Goal: Transaction & Acquisition: Book appointment/travel/reservation

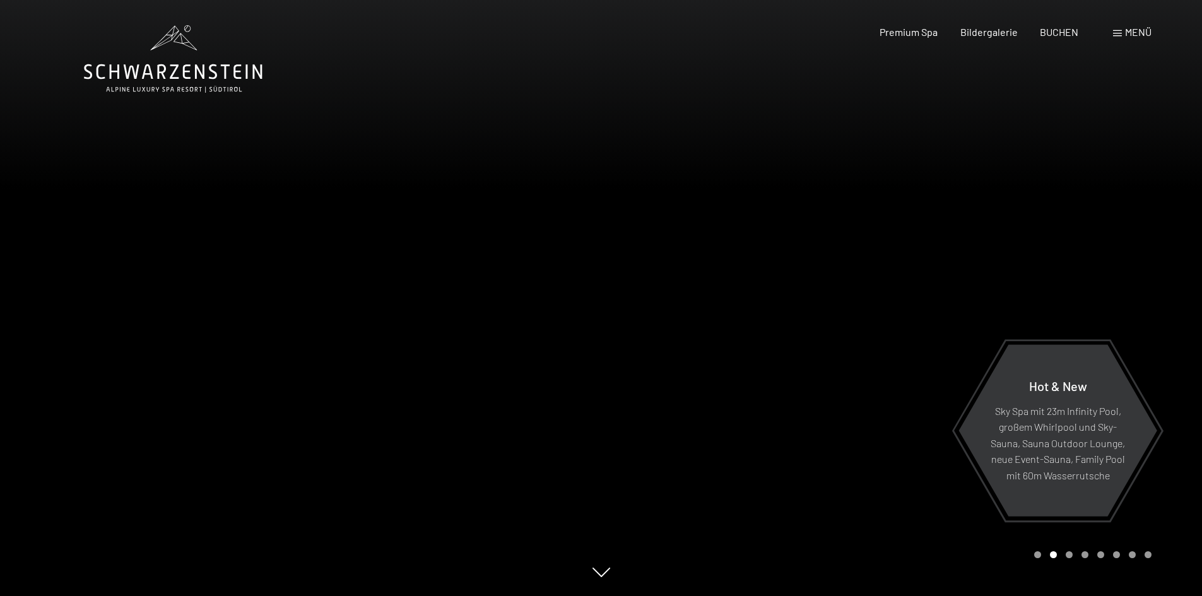
click at [1143, 39] on div "Buchen Anfragen Premium Spa Bildergalerie BUCHEN Menü DE IT EN Gutschein Bilder…" at bounding box center [994, 32] width 316 height 14
click at [1140, 37] on span "Menü" at bounding box center [1138, 32] width 27 height 12
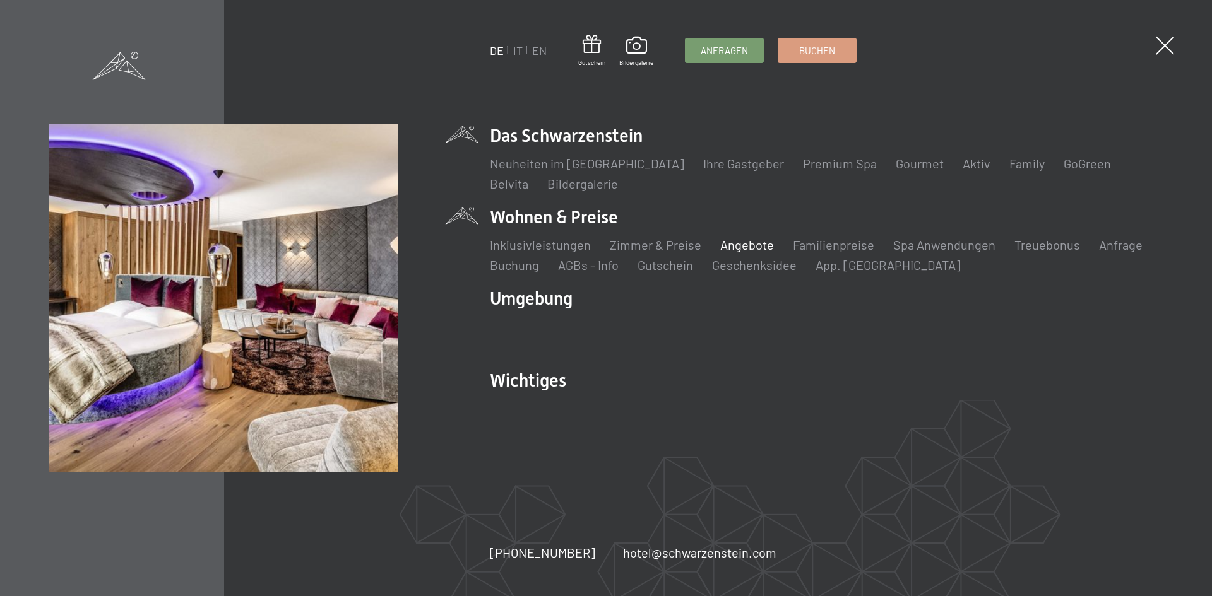
click at [738, 244] on link "Angebote" at bounding box center [747, 244] width 54 height 15
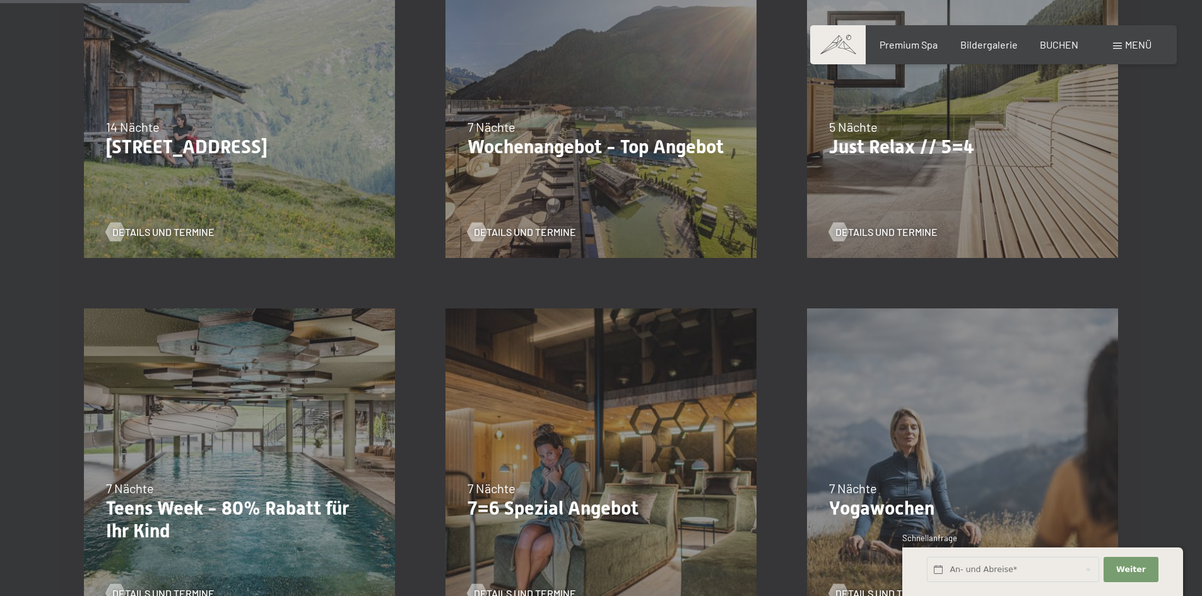
scroll to position [442, 0]
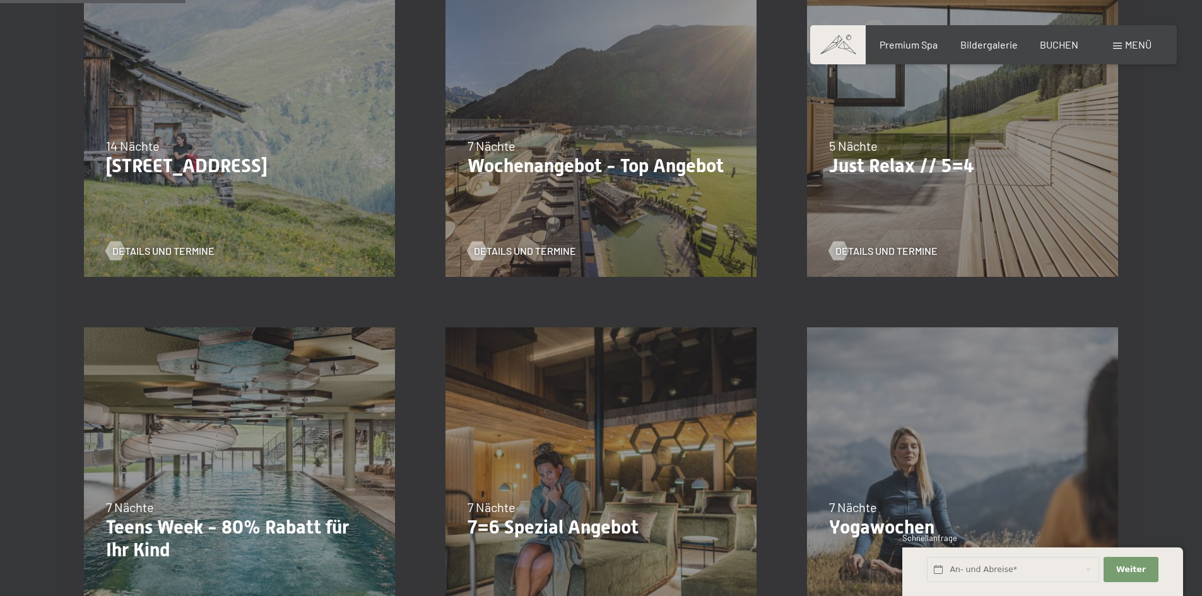
click at [836, 143] on span "5 Nächte" at bounding box center [853, 145] width 49 height 15
click at [875, 249] on span "Details und Termine" at bounding box center [899, 251] width 102 height 14
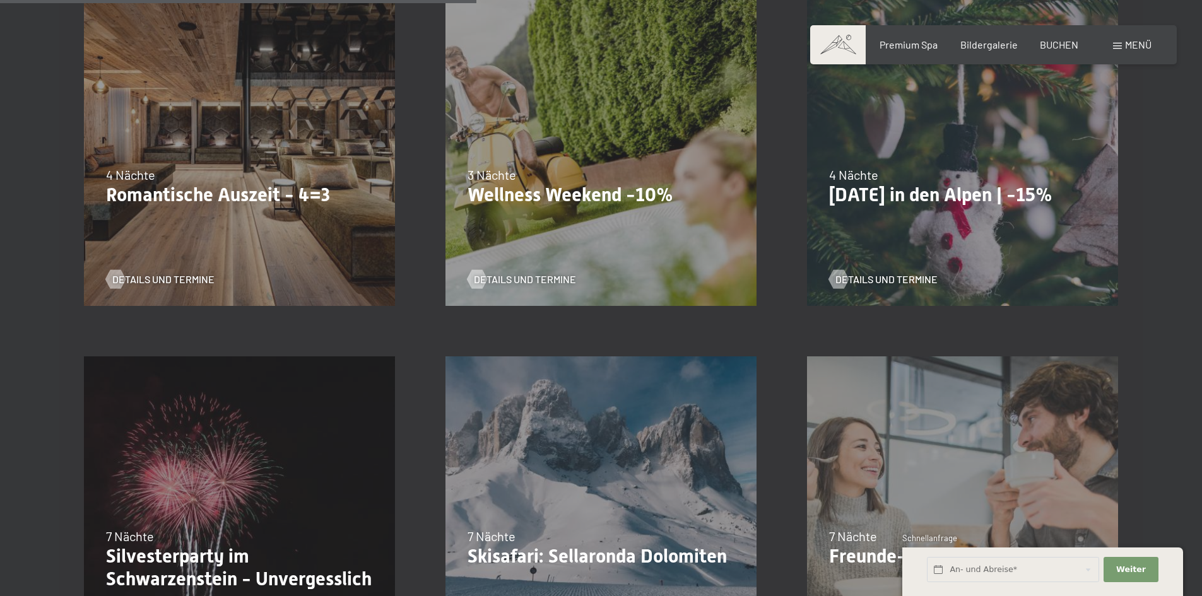
scroll to position [1136, 0]
click at [158, 280] on span "Details und Termine" at bounding box center [176, 280] width 102 height 14
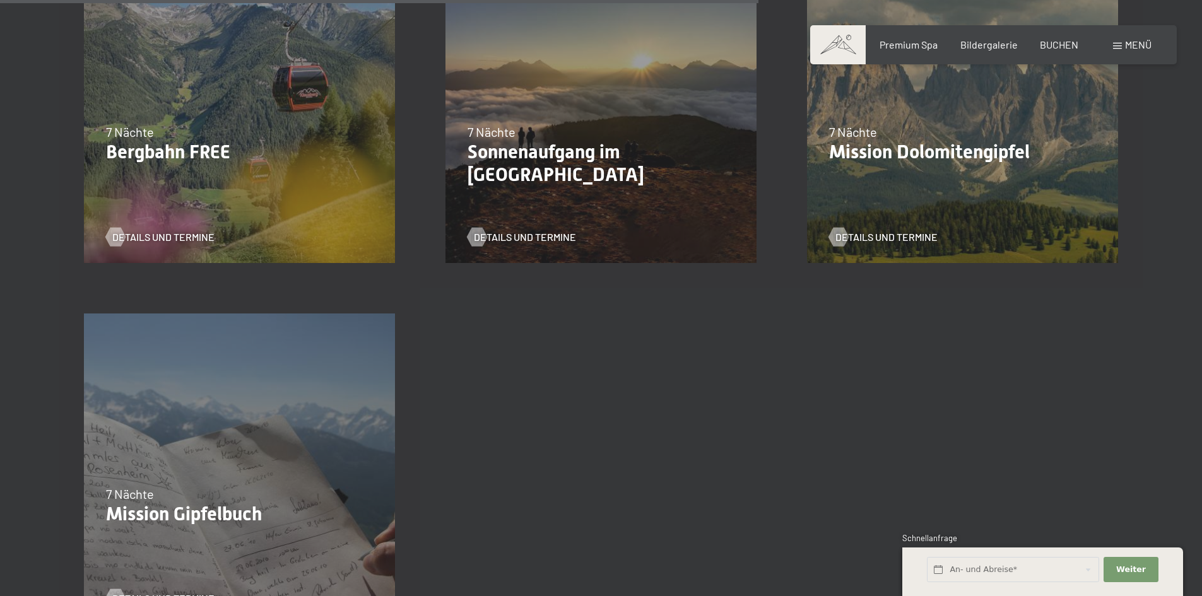
scroll to position [1956, 0]
